Goal: Task Accomplishment & Management: Use online tool/utility

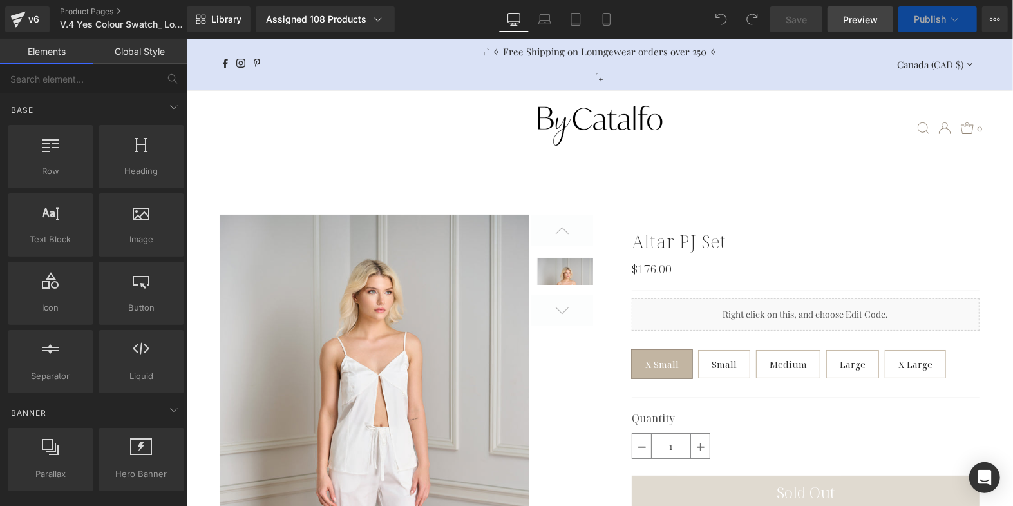
click at [868, 20] on span "Preview" at bounding box center [860, 20] width 35 height 14
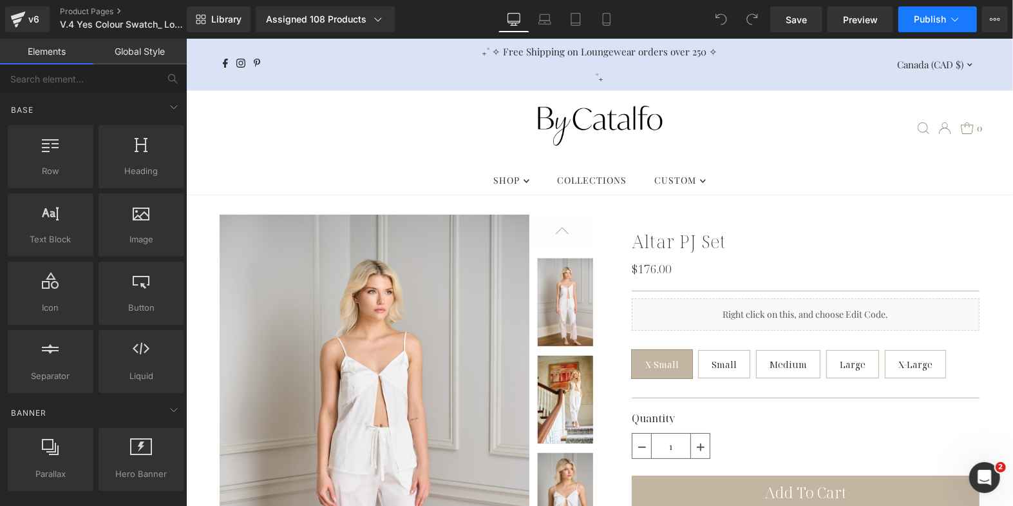
click at [935, 21] on span "Publish" at bounding box center [930, 19] width 32 height 10
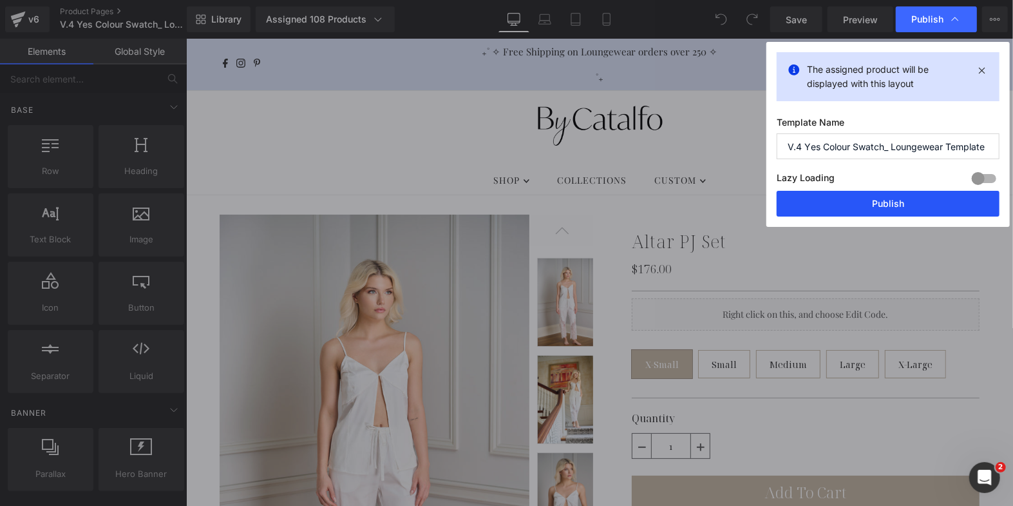
click at [817, 202] on button "Publish" at bounding box center [888, 204] width 223 height 26
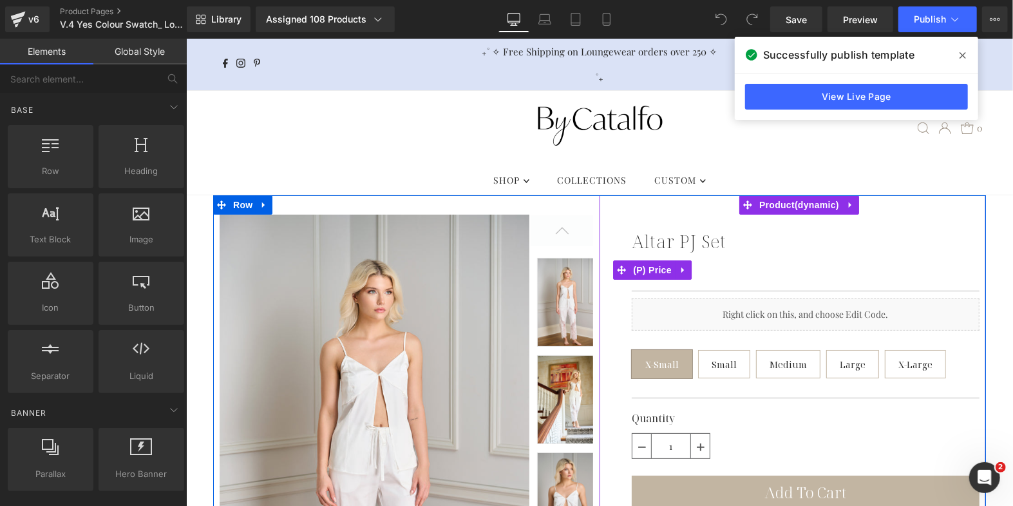
scroll to position [124, 0]
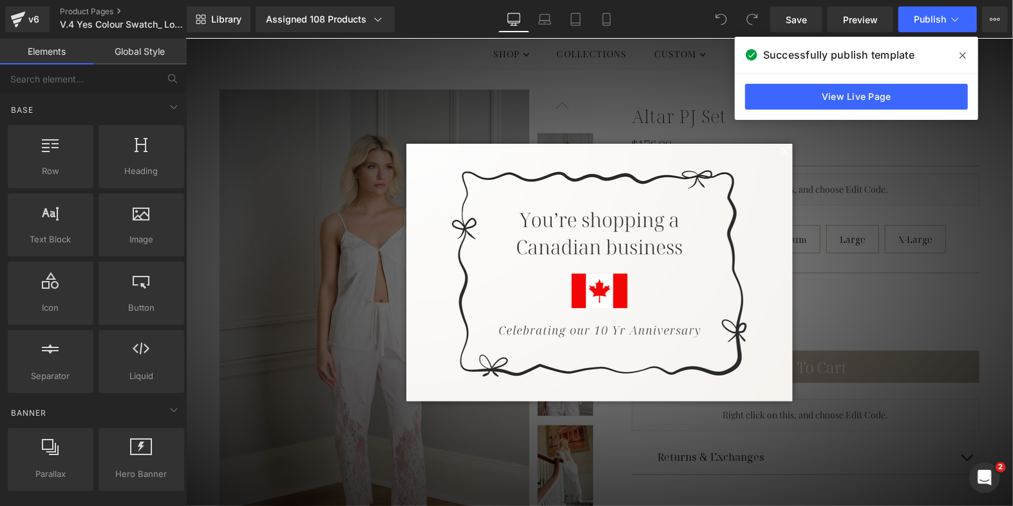
click at [778, 145] on span at bounding box center [784, 151] width 16 height 16
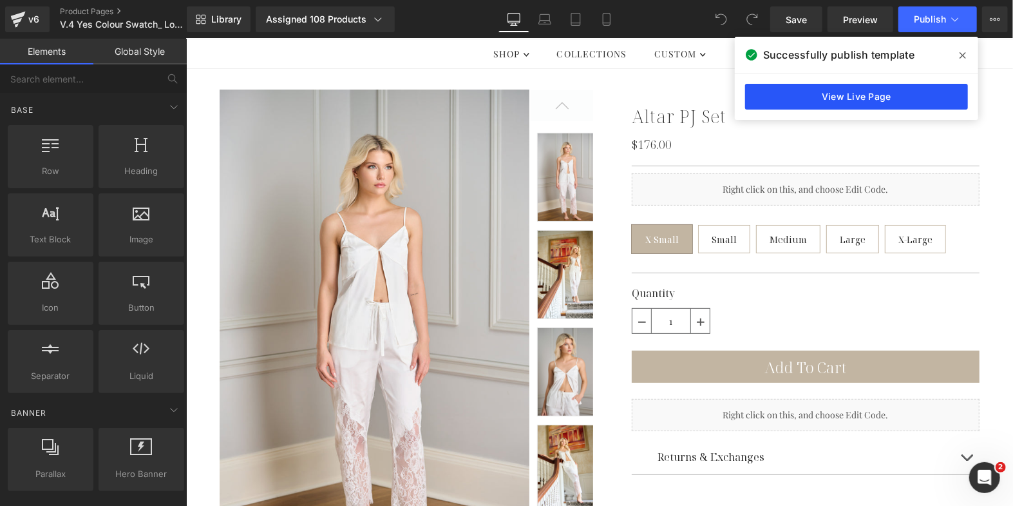
click at [891, 99] on link "View Live Page" at bounding box center [856, 97] width 223 height 26
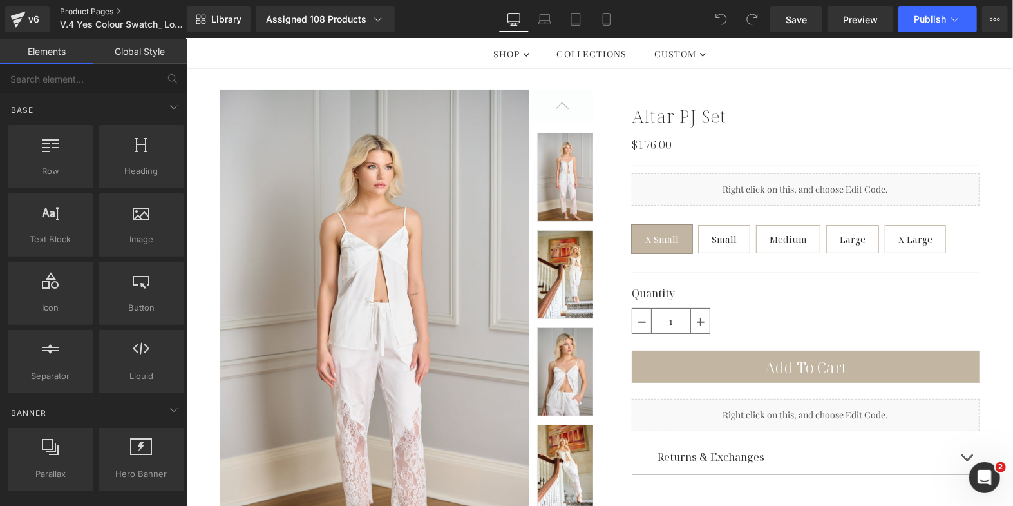
click at [108, 13] on link "Product Pages" at bounding box center [134, 11] width 148 height 10
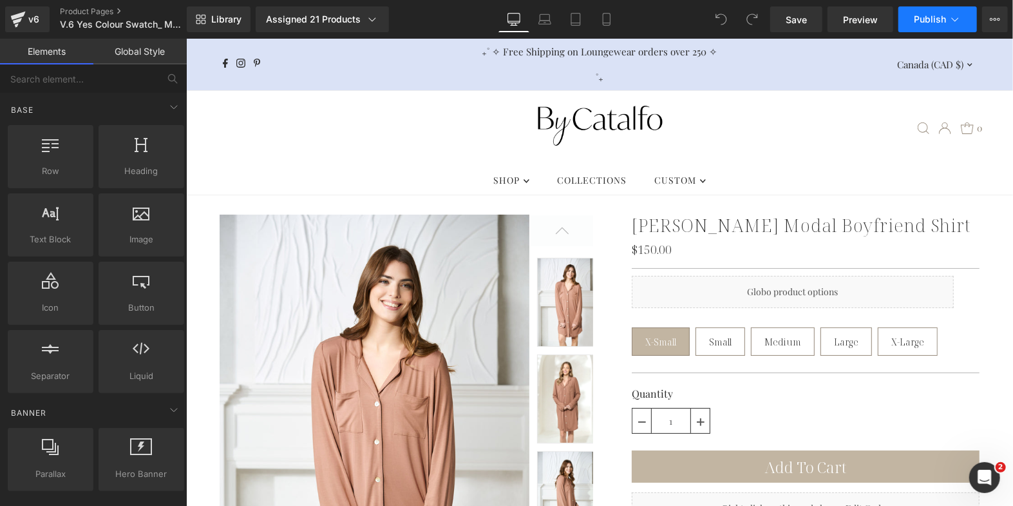
click at [940, 20] on span "Publish" at bounding box center [930, 19] width 32 height 10
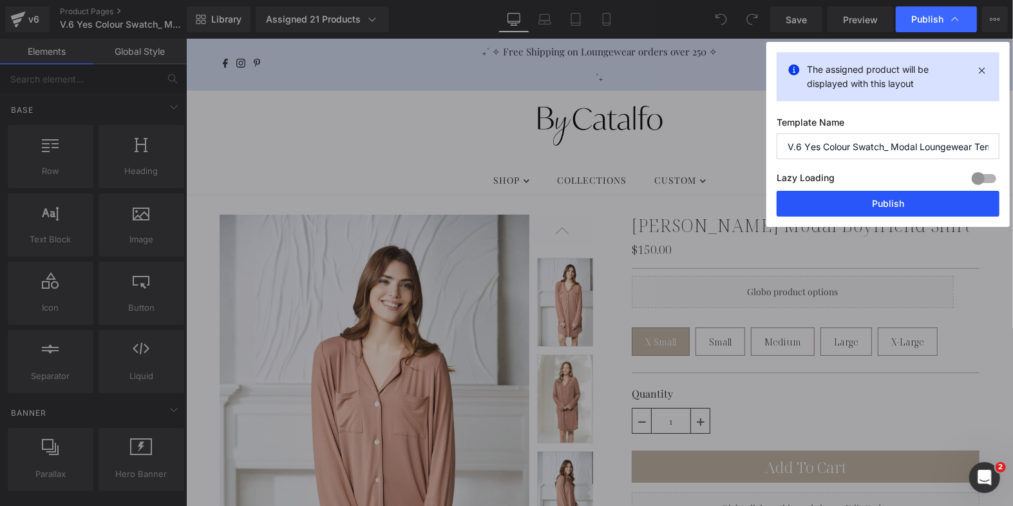
click at [859, 200] on button "Publish" at bounding box center [888, 204] width 223 height 26
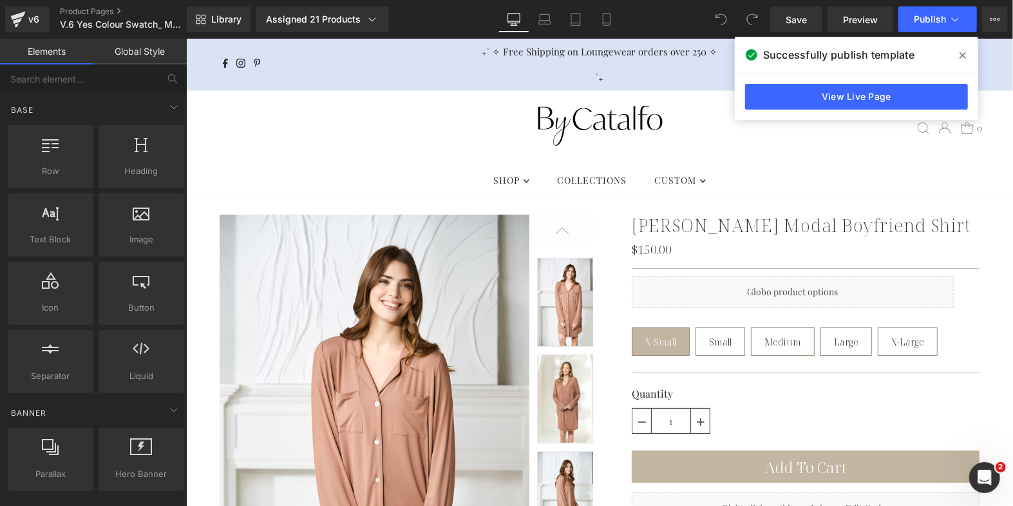
click at [965, 60] on icon at bounding box center [963, 55] width 6 height 10
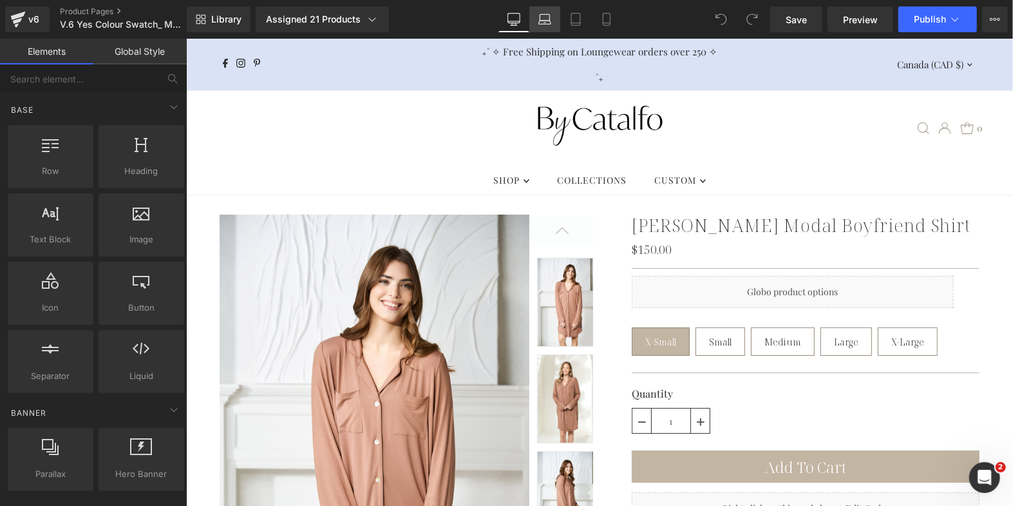
click at [551, 23] on icon at bounding box center [545, 23] width 12 height 4
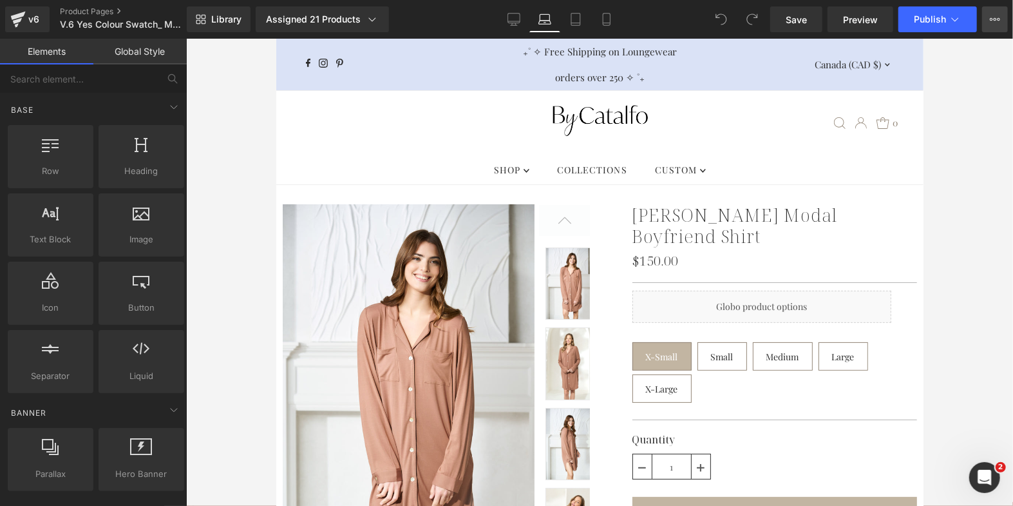
click at [999, 19] on icon at bounding box center [995, 19] width 10 height 10
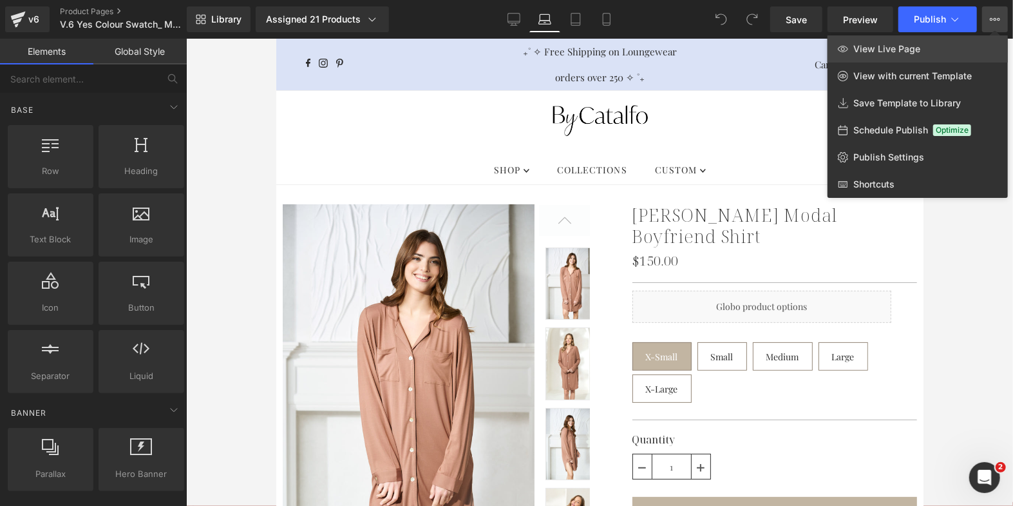
click at [913, 55] on link "View Live Page" at bounding box center [918, 48] width 180 height 27
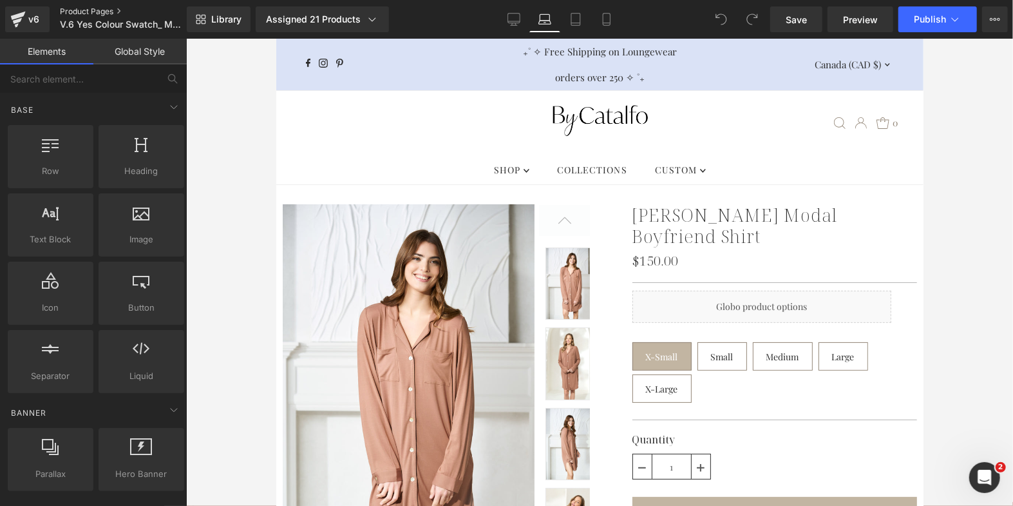
click at [79, 12] on link "Product Pages" at bounding box center [134, 11] width 148 height 10
